Goal: Information Seeking & Learning: Learn about a topic

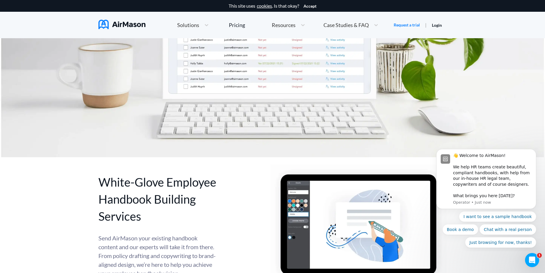
scroll to position [2549, 0]
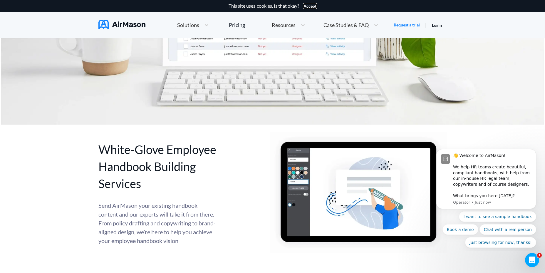
click at [312, 8] on button "Accept" at bounding box center [310, 6] width 13 height 5
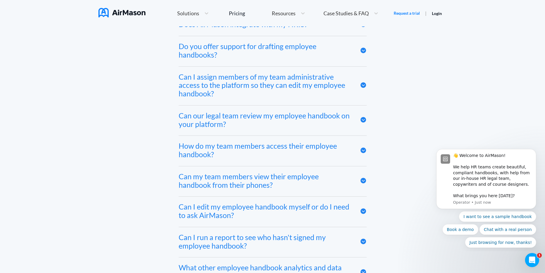
scroll to position [2868, 0]
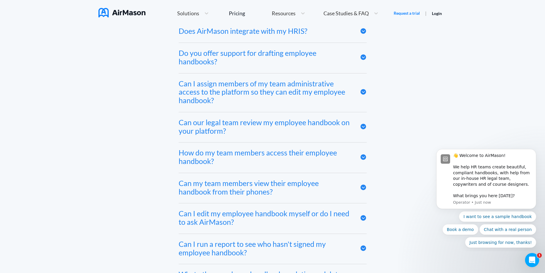
click at [180, 125] on div "Can our legal team review my employee handbook on your platform?" at bounding box center [265, 126] width 173 height 17
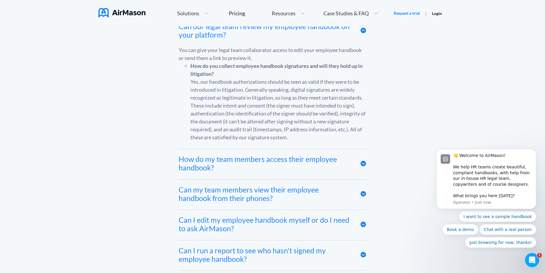
scroll to position [2992, 0]
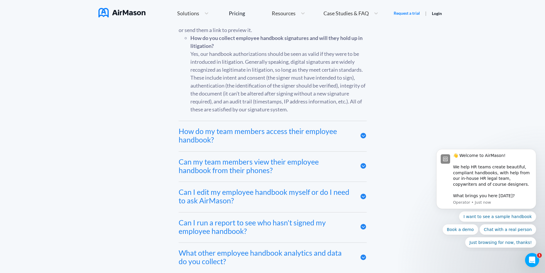
click at [186, 127] on div "How do my team members access their employee handbook?" at bounding box center [265, 135] width 173 height 17
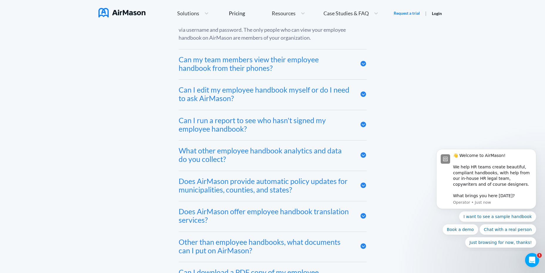
scroll to position [3132, 0]
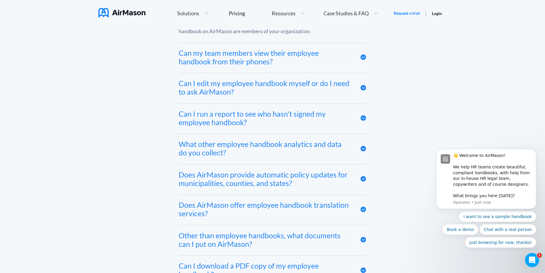
click at [183, 85] on div "Can I edit my employee handbook myself or do I need to ask AirMason?" at bounding box center [265, 87] width 173 height 17
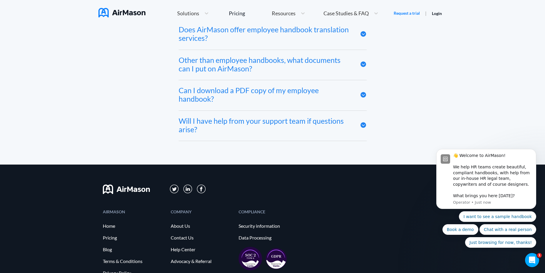
scroll to position [3383, 0]
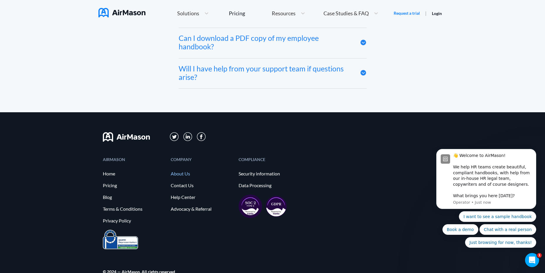
click at [174, 171] on link "About Us" at bounding box center [202, 173] width 62 height 5
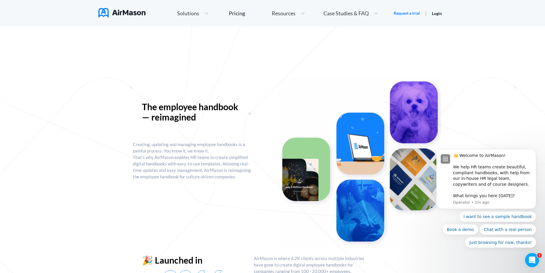
click at [193, 15] on span "Solutions" at bounding box center [188, 13] width 22 height 5
click at [284, 12] on span "Resources" at bounding box center [284, 13] width 24 height 5
click at [342, 13] on span "Case Studies & FAQ" at bounding box center [346, 13] width 45 height 5
click at [351, 34] on span "MT+Co." at bounding box center [353, 36] width 19 height 6
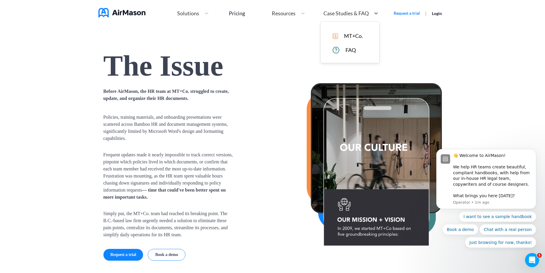
scroll to position [116, 0]
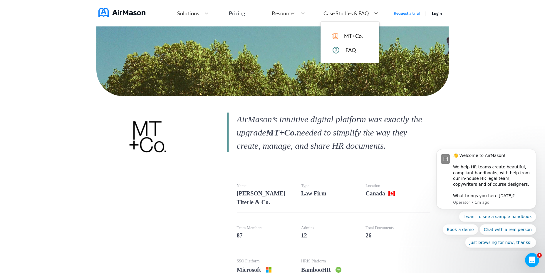
click at [352, 12] on span "Case Studies & FAQ" at bounding box center [346, 13] width 45 height 5
click at [350, 49] on span "FAQ" at bounding box center [351, 50] width 10 height 6
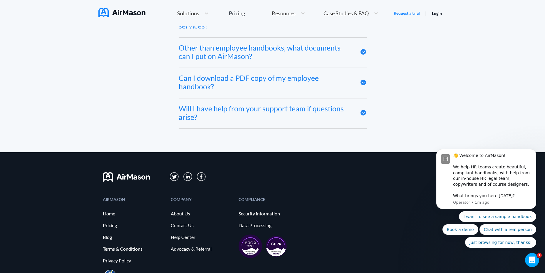
scroll to position [3226, 0]
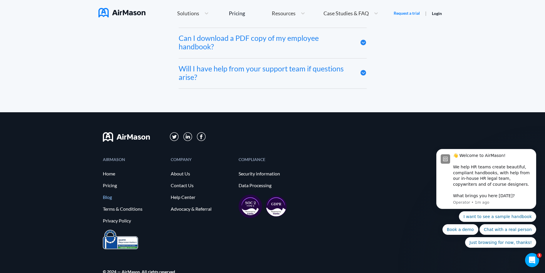
click at [108, 195] on link "Blog" at bounding box center [134, 197] width 62 height 5
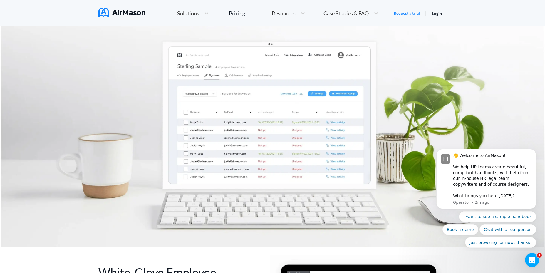
scroll to position [2414, 0]
